Goal: Find specific page/section: Find specific page/section

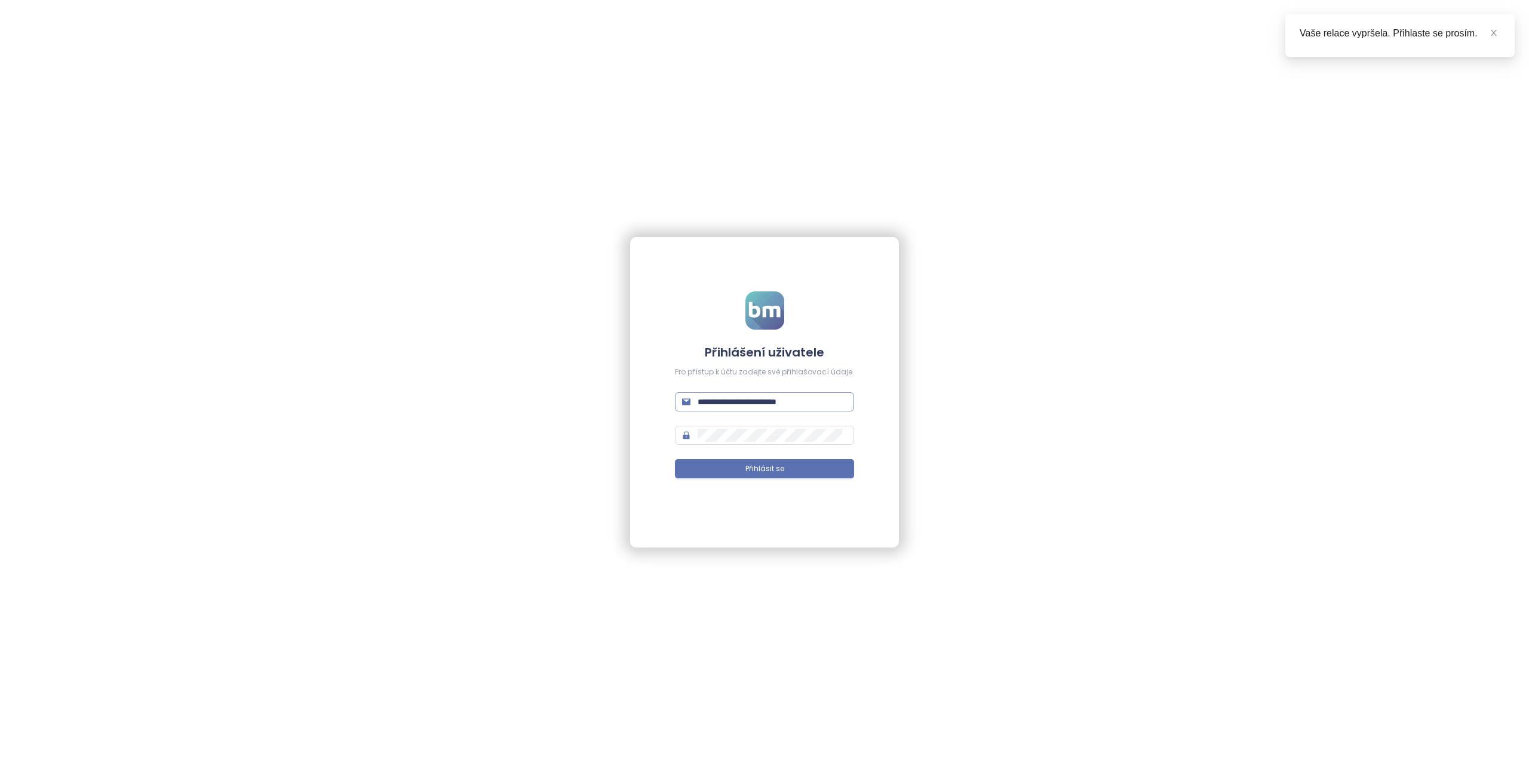
click at [781, 395] on span "**********" at bounding box center [764, 402] width 179 height 20
type input "**********"
click at [675, 459] on button "Přihlásit se" at bounding box center [764, 469] width 179 height 20
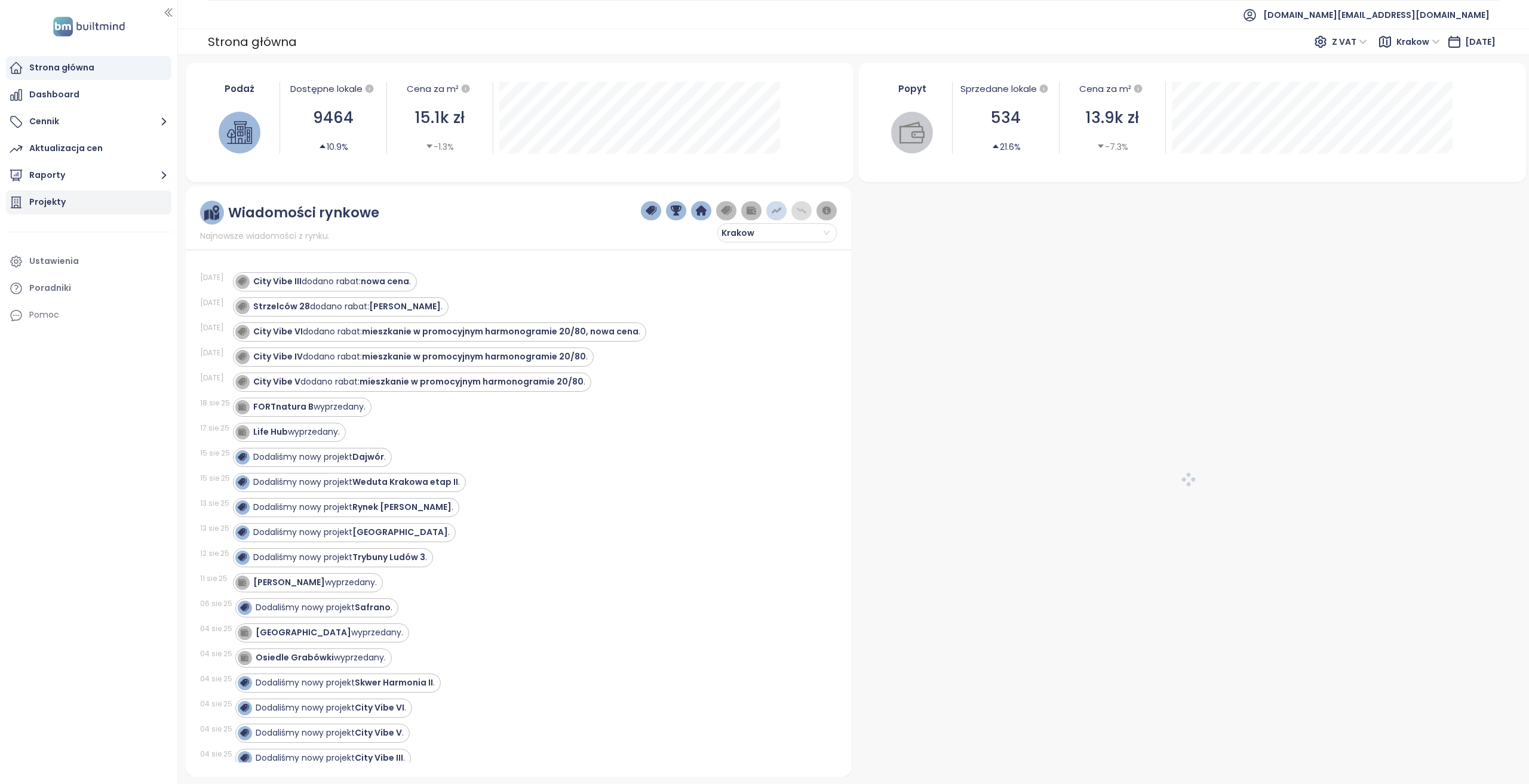
click at [139, 202] on div "Projekty" at bounding box center [88, 203] width 166 height 24
